Goal: Task Accomplishment & Management: Manage account settings

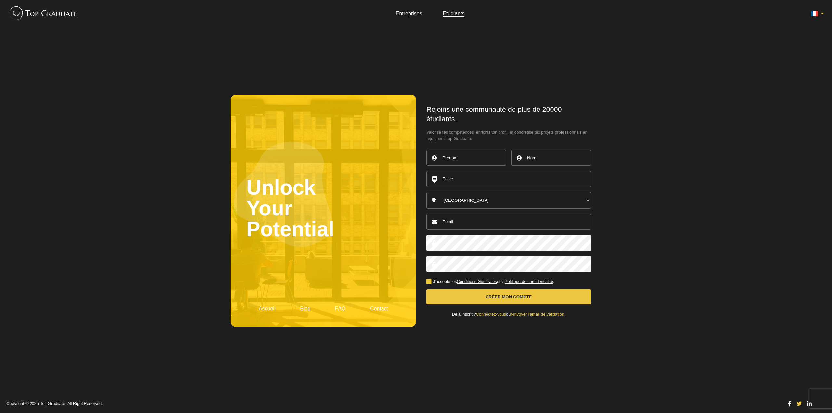
type input "[EMAIL_ADDRESS][DOMAIN_NAME]"
click at [49, 17] on img at bounding box center [41, 12] width 71 height 19
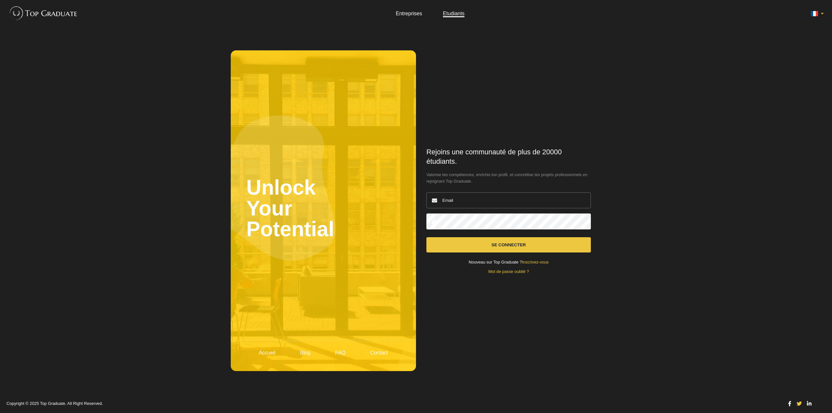
type input "[EMAIL_ADDRESS][DOMAIN_NAME]"
click at [521, 248] on button "Se connecter" at bounding box center [508, 244] width 164 height 15
